Goal: Information Seeking & Learning: Learn about a topic

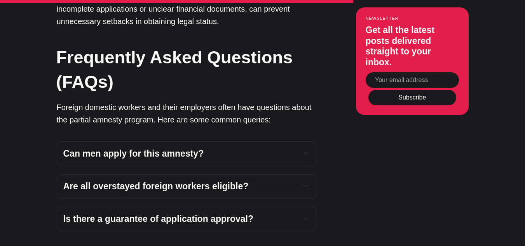
scroll to position [2333, 0]
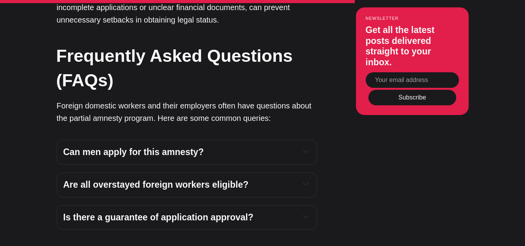
click at [184, 147] on span "Can men apply for this amnesty?" at bounding box center [133, 152] width 141 height 10
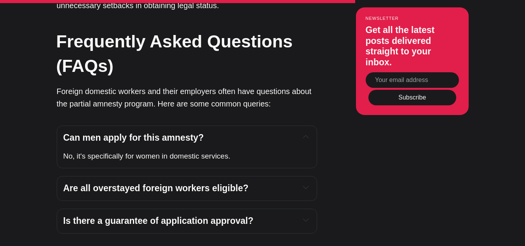
scroll to position [2348, 0]
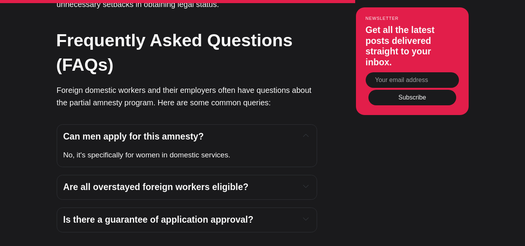
click at [307, 184] on icon "Expand toggle to read content" at bounding box center [305, 186] width 5 height 5
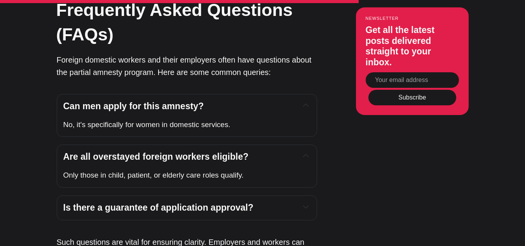
scroll to position [2379, 0]
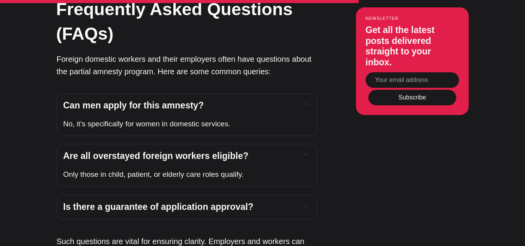
click at [308, 203] on icon "Expand toggle to read content" at bounding box center [305, 205] width 5 height 5
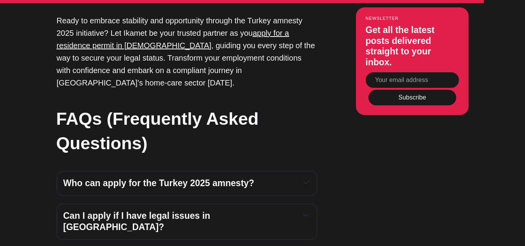
scroll to position [3110, 0]
click at [229, 178] on strong "Who can apply for the Turkey 2025 amnesty?" at bounding box center [158, 183] width 191 height 10
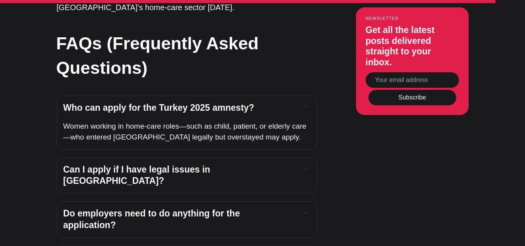
scroll to position [3188, 0]
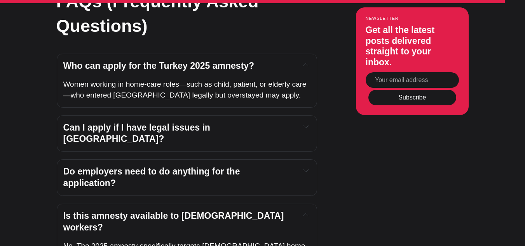
scroll to position [3297, 0]
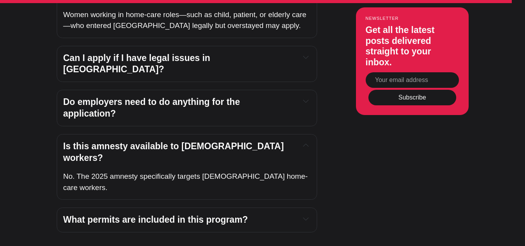
click at [236, 215] on strong "What permits are included in this program?" at bounding box center [155, 220] width 185 height 10
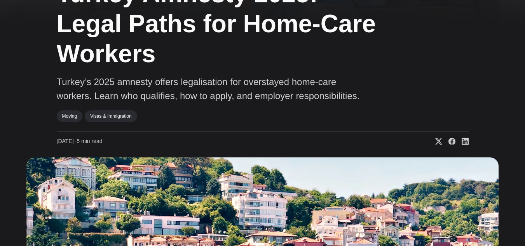
scroll to position [0, 0]
